Goal: Information Seeking & Learning: Learn about a topic

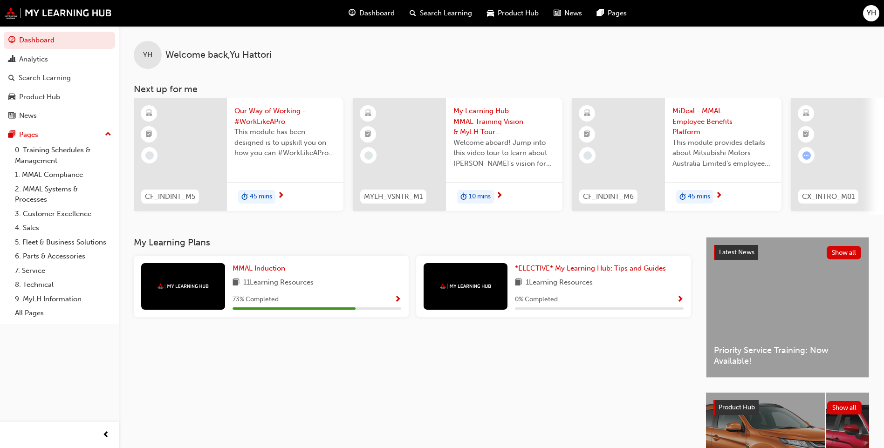
click at [735, 309] on div "Latest News Show all Priority Service Training: Now Available!" at bounding box center [788, 308] width 162 height 140
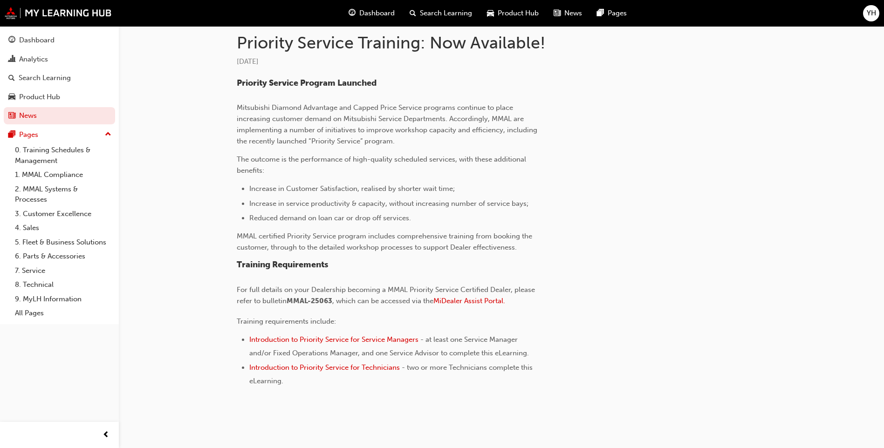
scroll to position [223, 0]
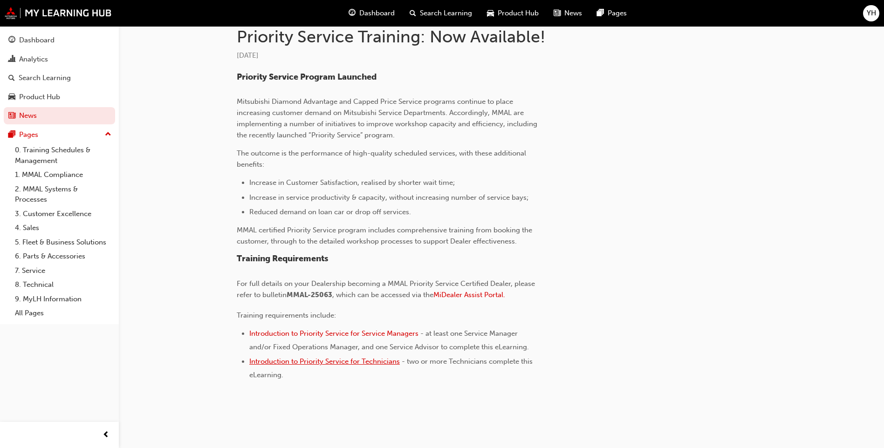
click at [348, 364] on span "Introduction to Priority Service for Technicians" at bounding box center [324, 362] width 151 height 8
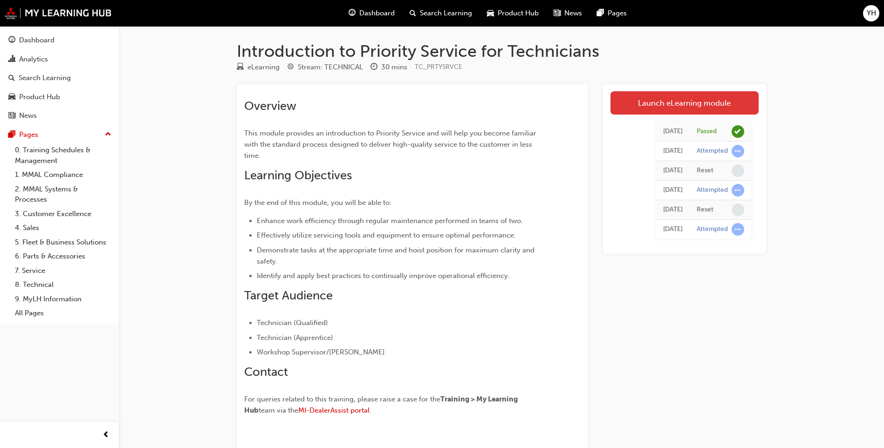
click at [698, 95] on link "Launch eLearning module" at bounding box center [685, 102] width 148 height 23
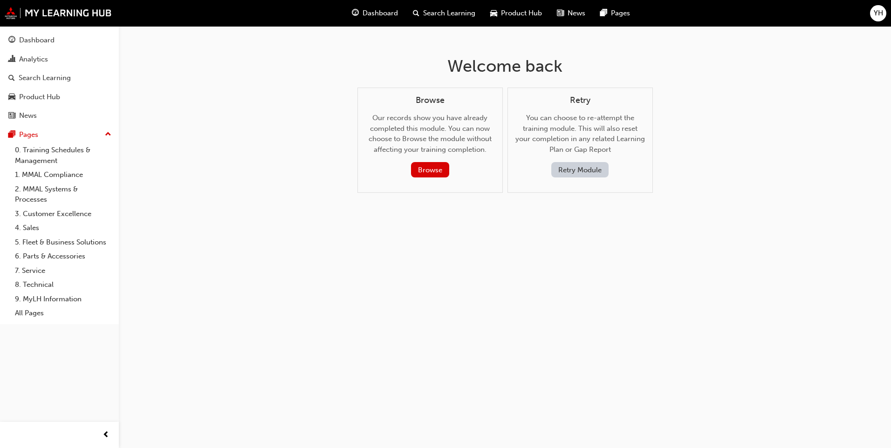
click at [579, 167] on button "Retry Module" at bounding box center [579, 169] width 57 height 15
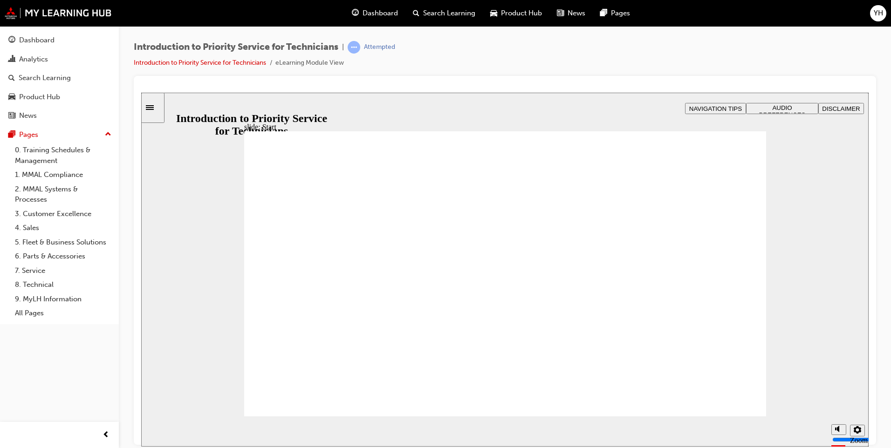
click at [836, 428] on div "misc controls" at bounding box center [839, 417] width 14 height 35
click at [837, 397] on polygon "Mute (Ctrl+Alt+M)" at bounding box center [838, 394] width 2 height 7
type input "0"
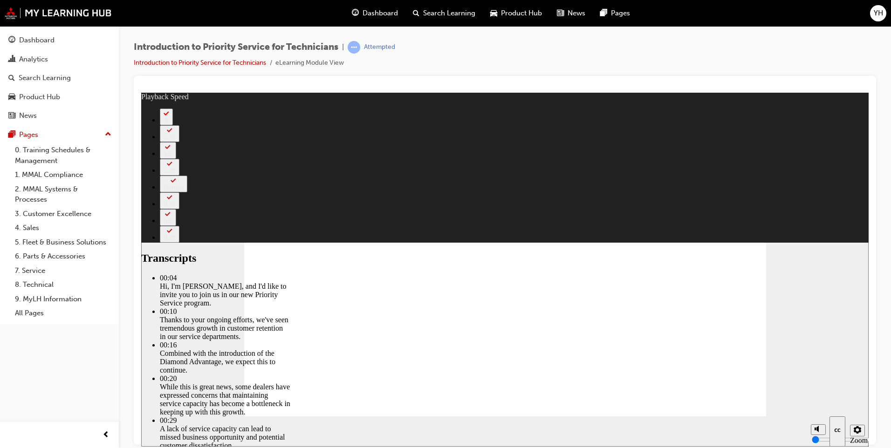
type input "3"
type input "52"
type input "1"
type input "52"
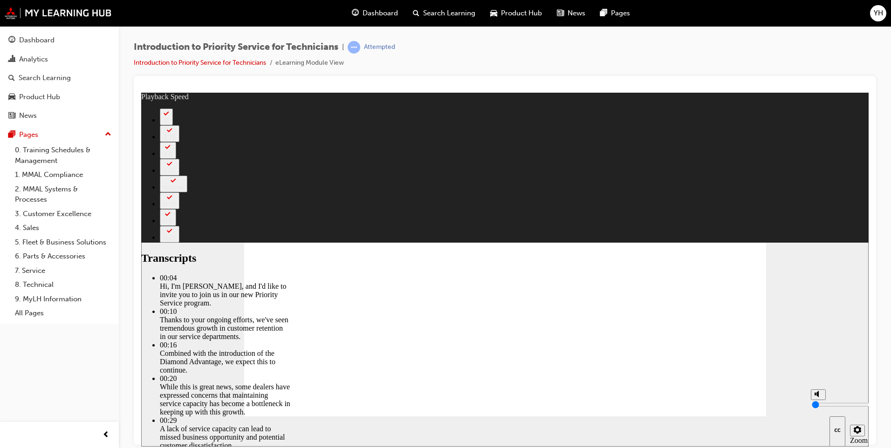
type input "1"
type input "52"
type input "2"
type input "52"
type input "2"
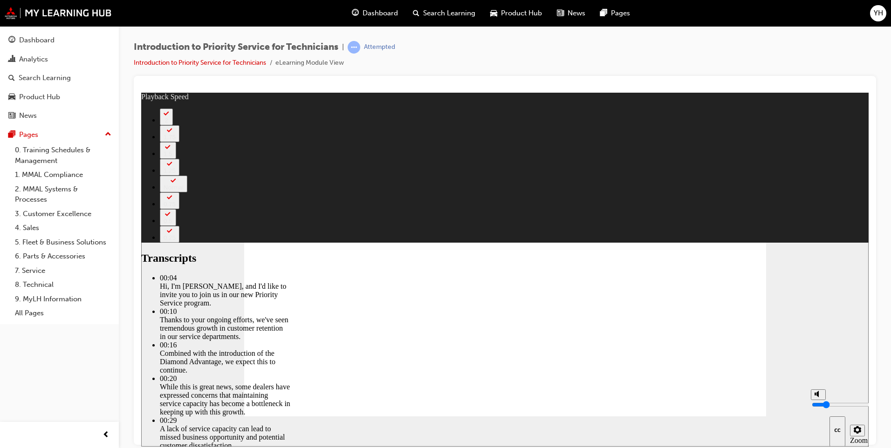
type input "52"
drag, startPoint x: 820, startPoint y: 415, endPoint x: 820, endPoint y: 410, distance: 5.6
type input "2"
click at [820, 408] on input "volume" at bounding box center [842, 404] width 60 height 7
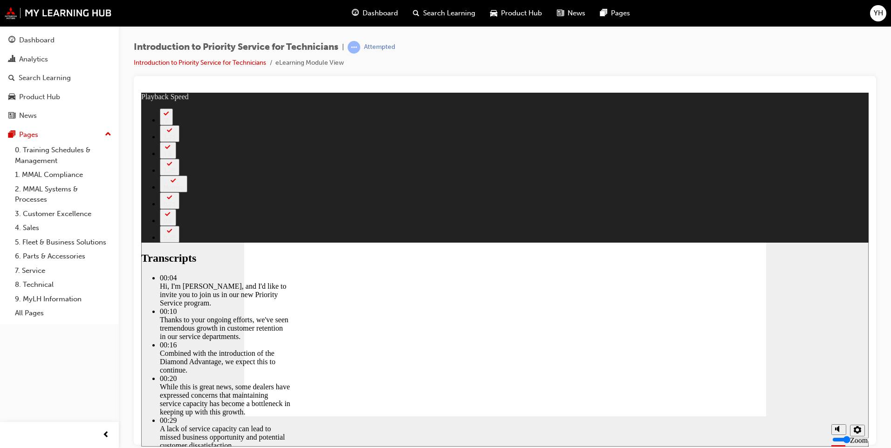
type input "127"
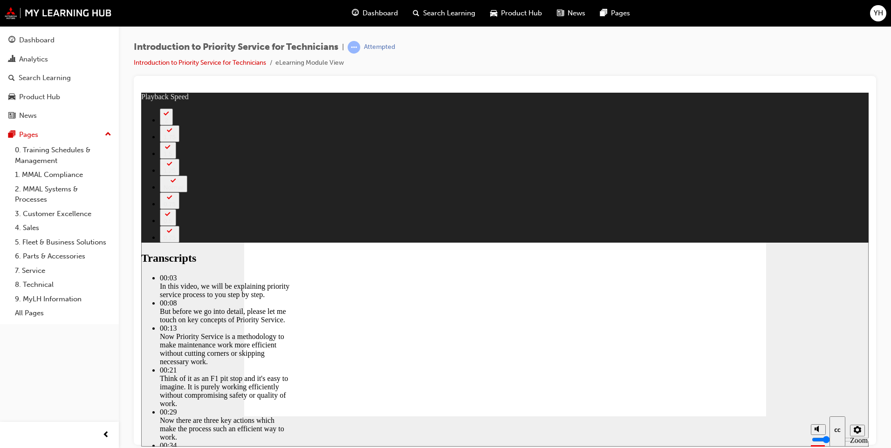
type input "118"
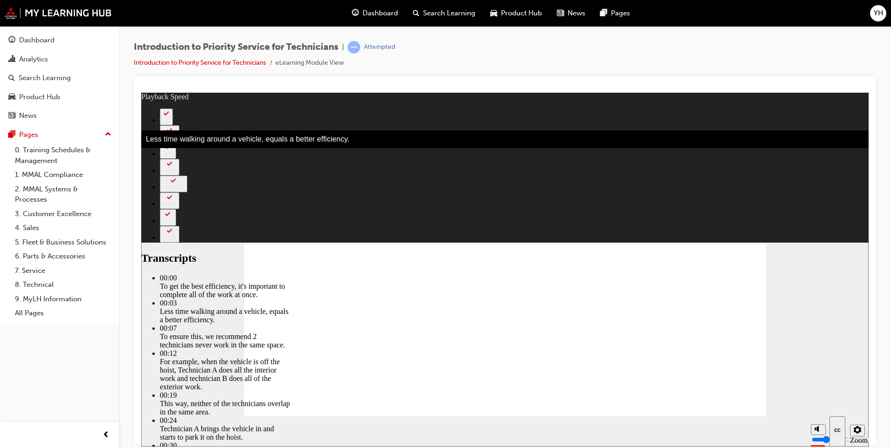
type input "6"
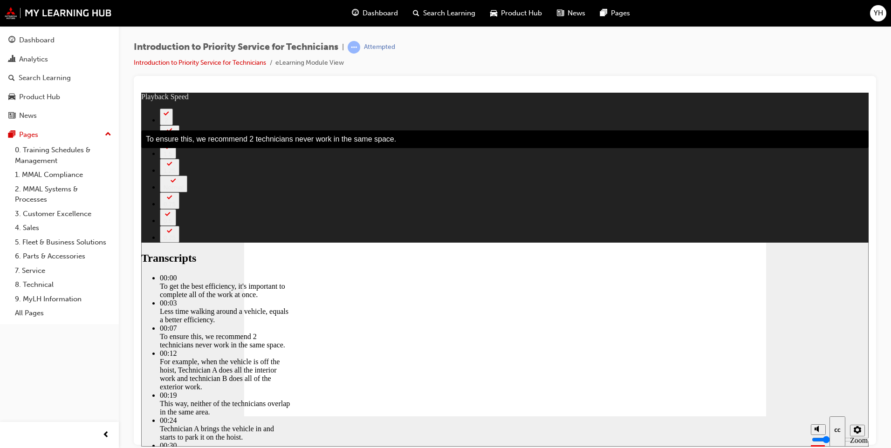
click at [777, 379] on div "slide: Initial vehicle inspection Rectangle 2 Rectangle Transcripts 00:00 : To …" at bounding box center [505, 269] width 728 height 354
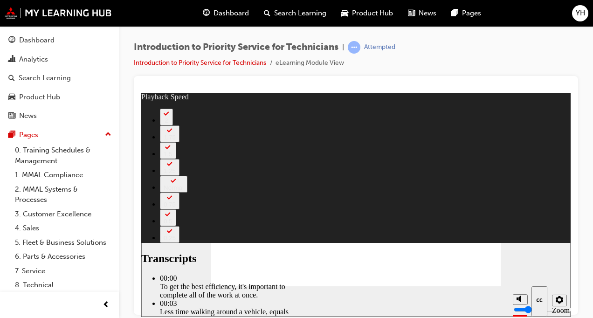
type input "112"
